Goal: Task Accomplishment & Management: Complete application form

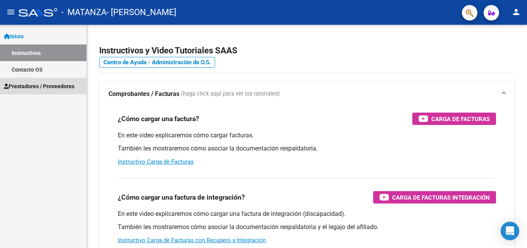
click at [36, 86] on span "Prestadores / Proveedores" at bounding box center [39, 86] width 70 height 9
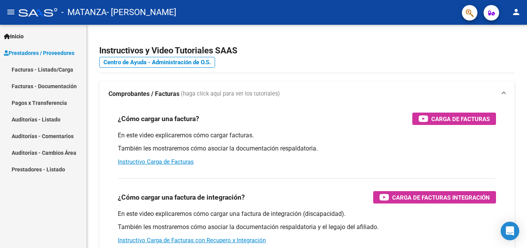
click at [48, 67] on link "Facturas - Listado/Carga" at bounding box center [43, 69] width 86 height 17
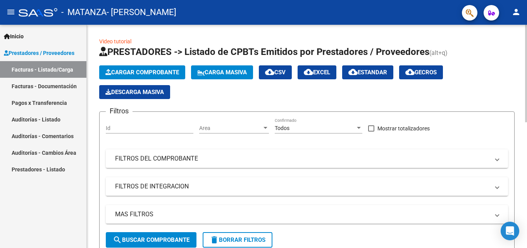
click at [162, 67] on button "Cargar Comprobante" at bounding box center [142, 72] width 86 height 14
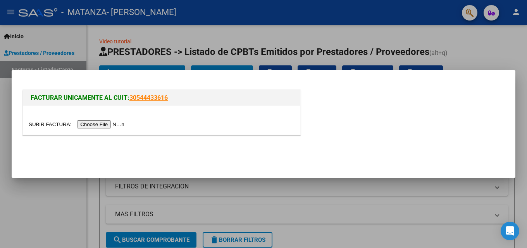
click at [114, 123] on input "file" at bounding box center [78, 124] width 98 height 8
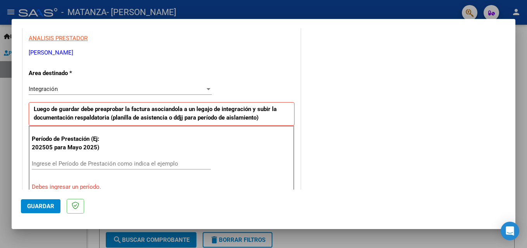
scroll to position [155, 0]
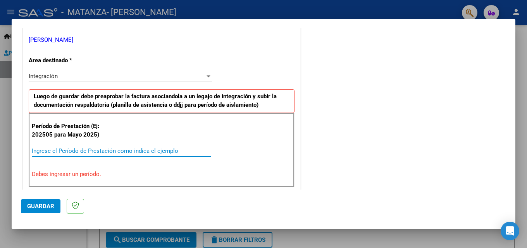
click at [95, 151] on input "Ingrese el Período de Prestación como indica el ejemplo" at bounding box center [121, 151] width 179 height 7
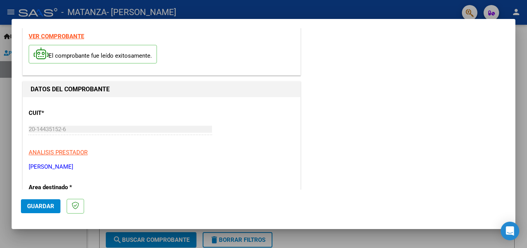
scroll to position [0, 0]
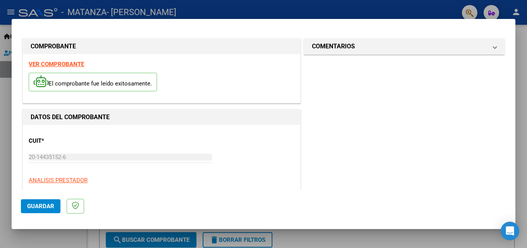
type input "202509"
click at [50, 203] on span "Guardar" at bounding box center [40, 206] width 27 height 7
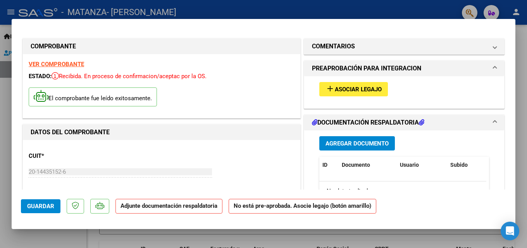
click at [359, 144] on span "Agregar Documento" at bounding box center [356, 143] width 63 height 7
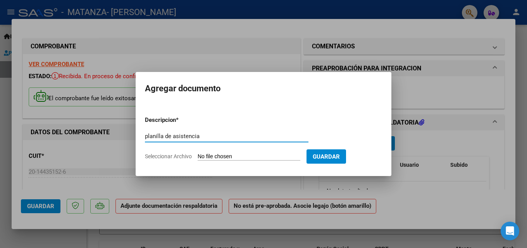
type input "planilla de asistencia"
click at [263, 156] on input "Seleccionar Archivo" at bounding box center [249, 156] width 103 height 7
type input "C:\fakepath\constancia sep-fusionado.pdf"
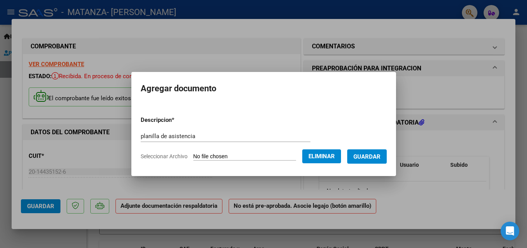
click at [371, 160] on span "Guardar" at bounding box center [366, 156] width 27 height 7
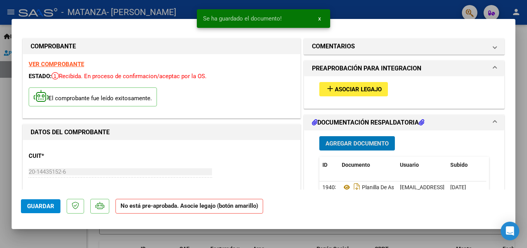
click at [41, 207] on span "Guardar" at bounding box center [40, 206] width 27 height 7
click at [521, 52] on div at bounding box center [263, 124] width 527 height 248
type input "$ 0,00"
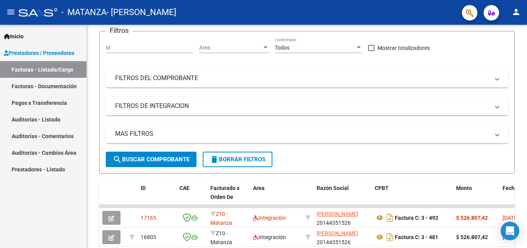
scroll to position [39, 0]
